Goal: Transaction & Acquisition: Purchase product/service

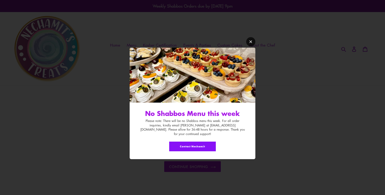
click at [252, 44] on icon "Modal window" at bounding box center [251, 42] width 4 height 4
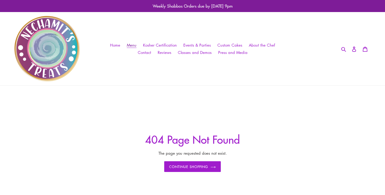
click at [131, 44] on span "Menu" at bounding box center [132, 44] width 10 height 5
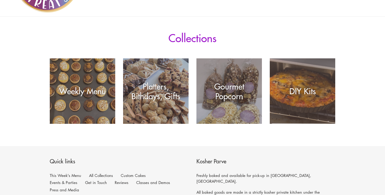
scroll to position [72, 0]
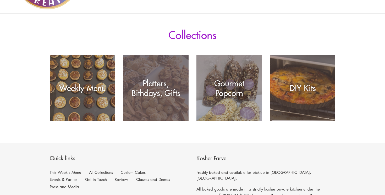
click at [162, 87] on div "Platters, Bithdays, Gifts" at bounding box center [155, 87] width 65 height 19
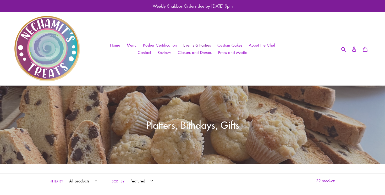
click at [200, 43] on span "Events & Parties" at bounding box center [196, 44] width 27 height 5
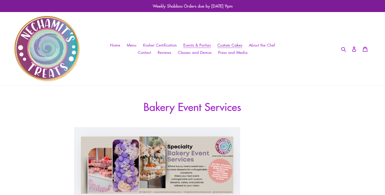
click at [227, 44] on span "Custom Cakes" at bounding box center [229, 44] width 25 height 5
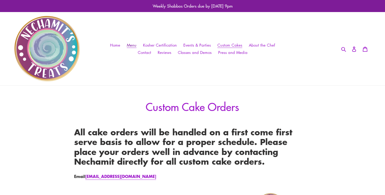
click at [134, 46] on span "Menu" at bounding box center [132, 44] width 10 height 5
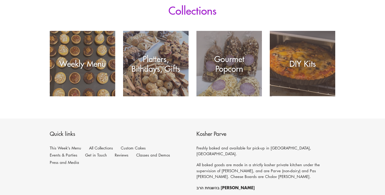
scroll to position [97, 0]
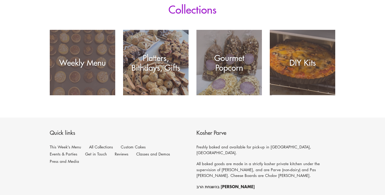
click at [86, 95] on div "Weekly Menu" at bounding box center [82, 95] width 65 height 0
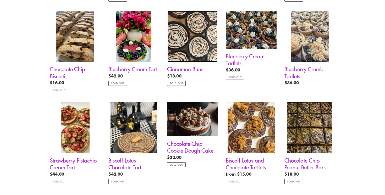
scroll to position [397, 0]
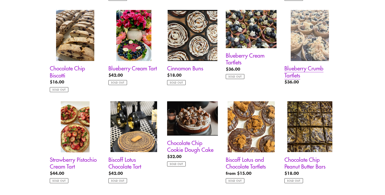
click at [292, 70] on link "Blueberry Crumb Tartlets" at bounding box center [309, 48] width 51 height 77
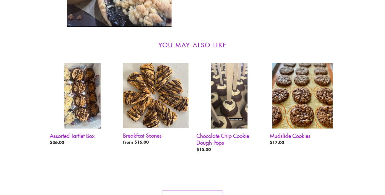
scroll to position [212, 0]
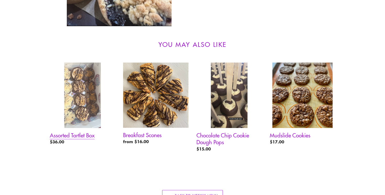
click at [83, 134] on link "Assorted Tartlet Box" at bounding box center [82, 105] width 65 height 85
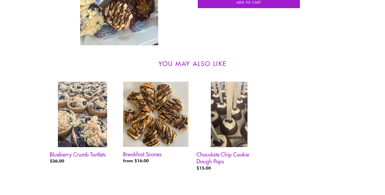
scroll to position [195, 0]
